Goal: Check status: Check status

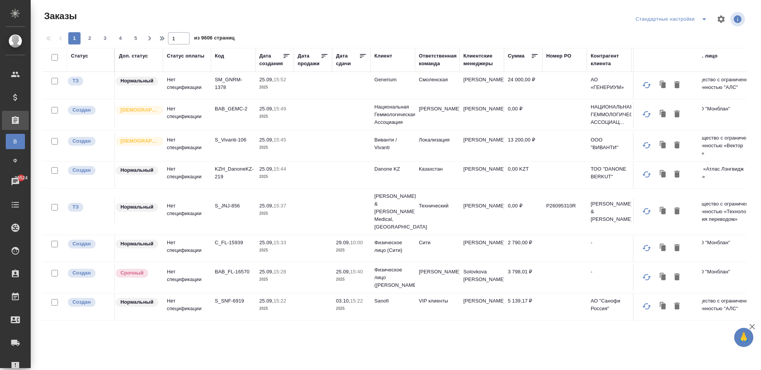
drag, startPoint x: 185, startPoint y: 89, endPoint x: 199, endPoint y: 88, distance: 14.2
click at [185, 89] on td "Нет спецификации" at bounding box center [187, 85] width 48 height 27
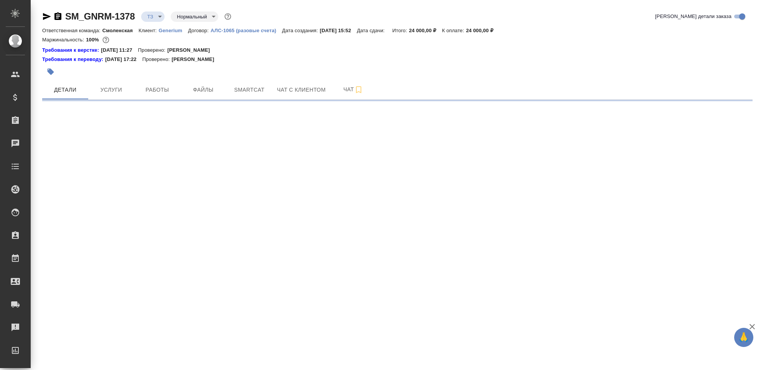
select select "RU"
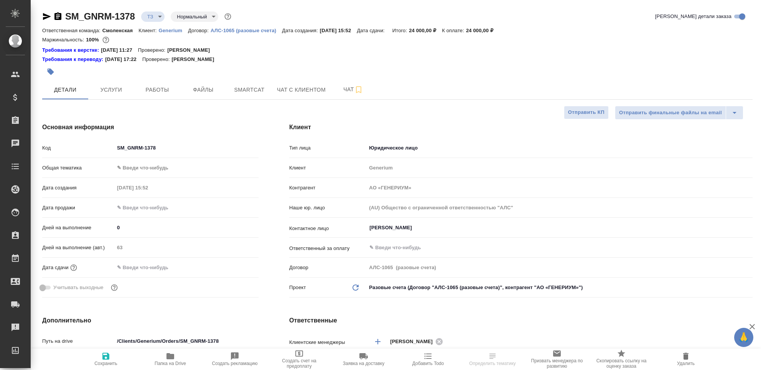
type textarea "x"
click at [58, 19] on icon "button" at bounding box center [57, 16] width 7 height 8
type textarea "x"
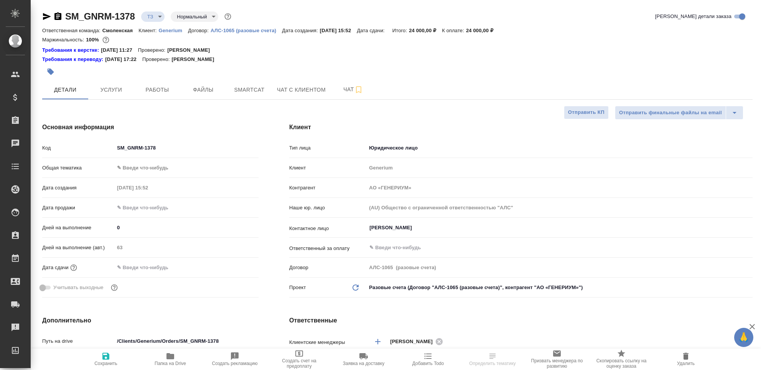
type textarea "x"
select select "RU"
type textarea "x"
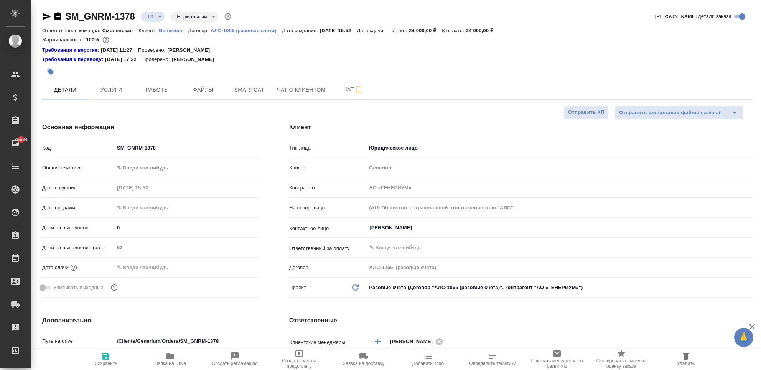
type textarea "x"
click at [59, 15] on icon "button" at bounding box center [57, 16] width 7 height 8
type textarea "x"
